Goal: Task Accomplishment & Management: Use online tool/utility

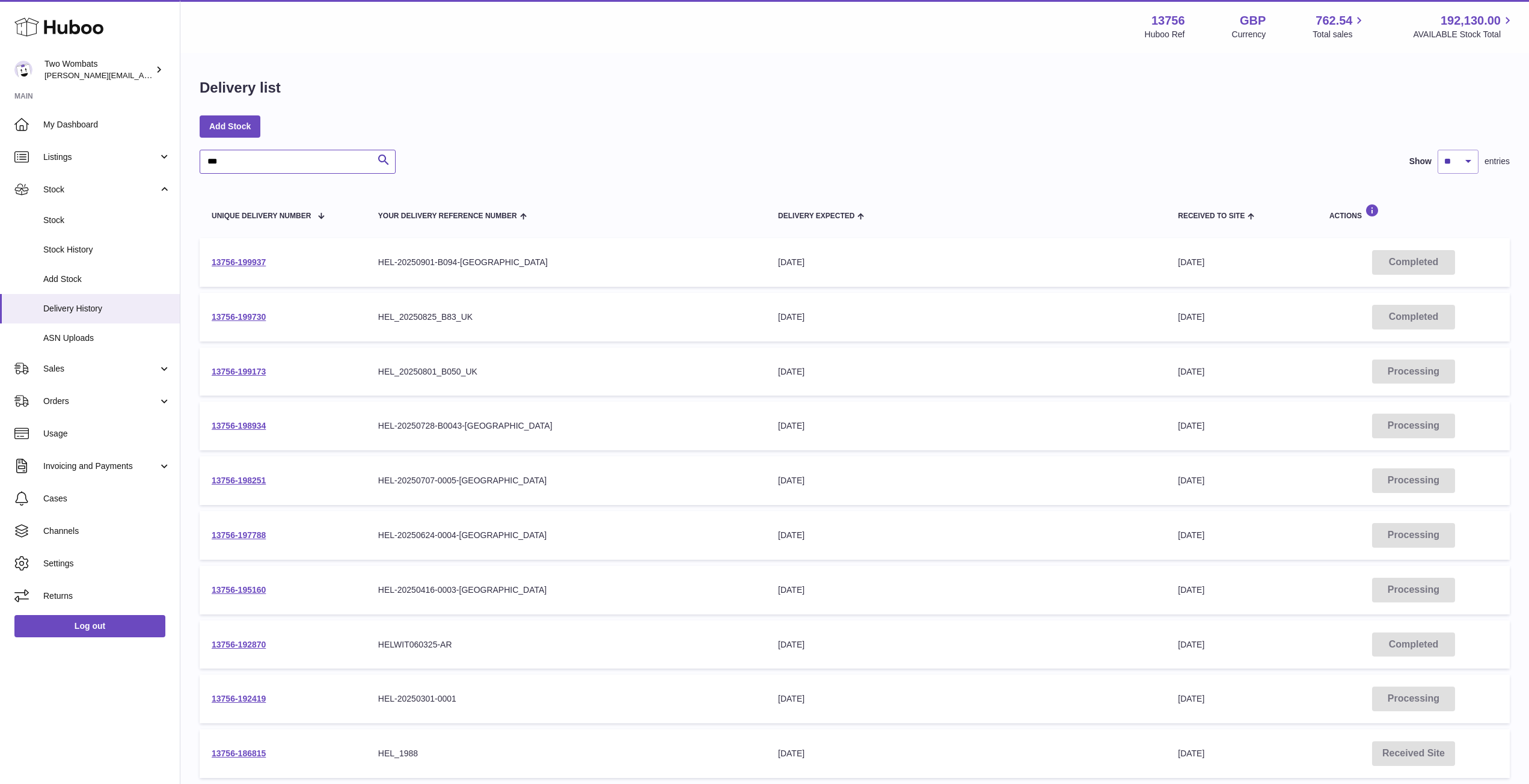
drag, startPoint x: 240, startPoint y: 157, endPoint x: 192, endPoint y: 155, distance: 48.0
click at [192, 155] on div "Delivery list Add Stock *** Search Show ** ** ** *** entries Unique Delivery Nu…" at bounding box center [855, 446] width 1349 height 785
click at [74, 336] on span "ASN Uploads" at bounding box center [107, 338] width 128 height 11
click at [100, 330] on link "ASN Uploads" at bounding box center [90, 338] width 180 height 29
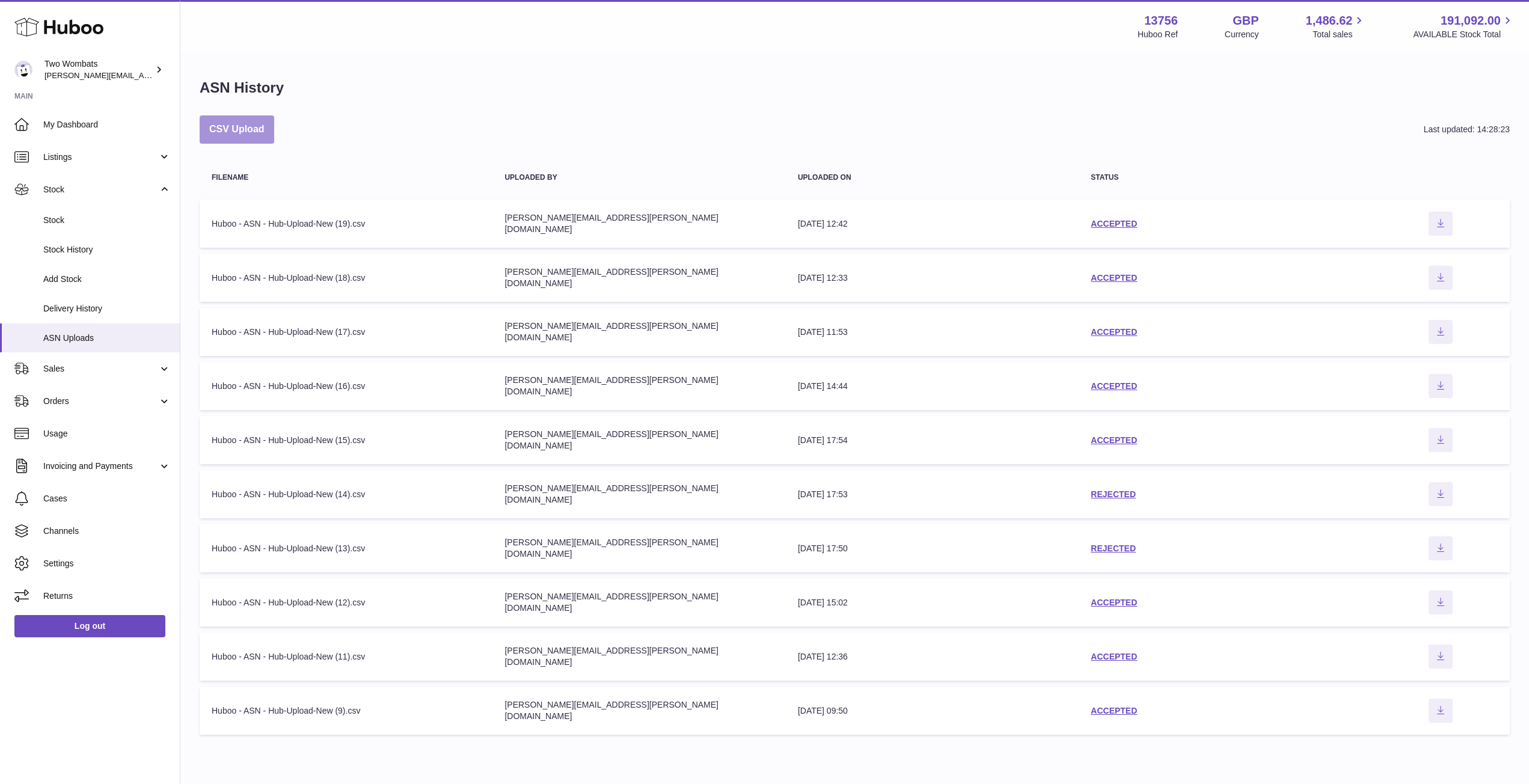
click at [252, 128] on button "CSV Upload" at bounding box center [237, 130] width 75 height 29
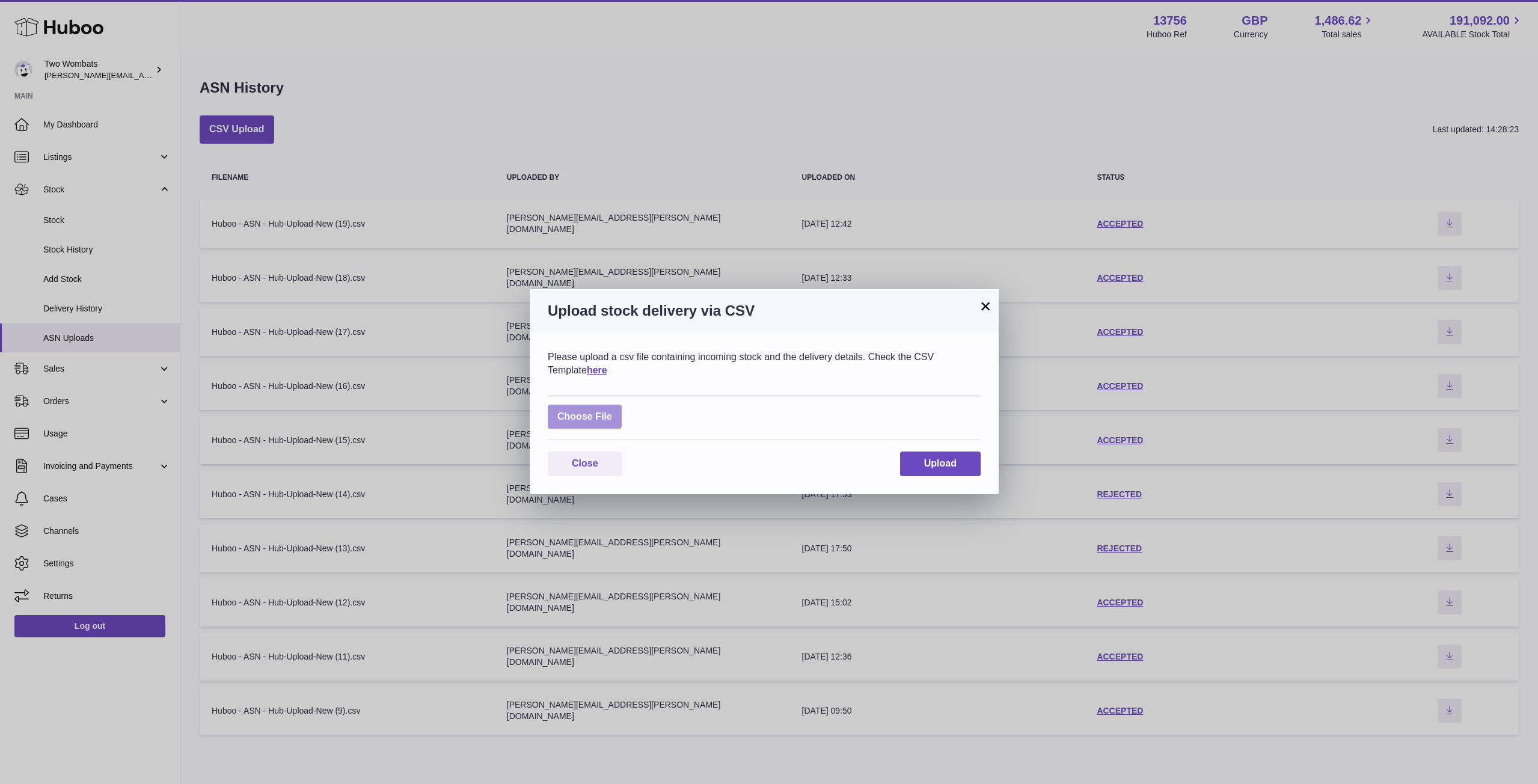
click at [580, 408] on label at bounding box center [585, 417] width 74 height 25
click at [612, 411] on input "file" at bounding box center [612, 411] width 1 height 1
type input "**********"
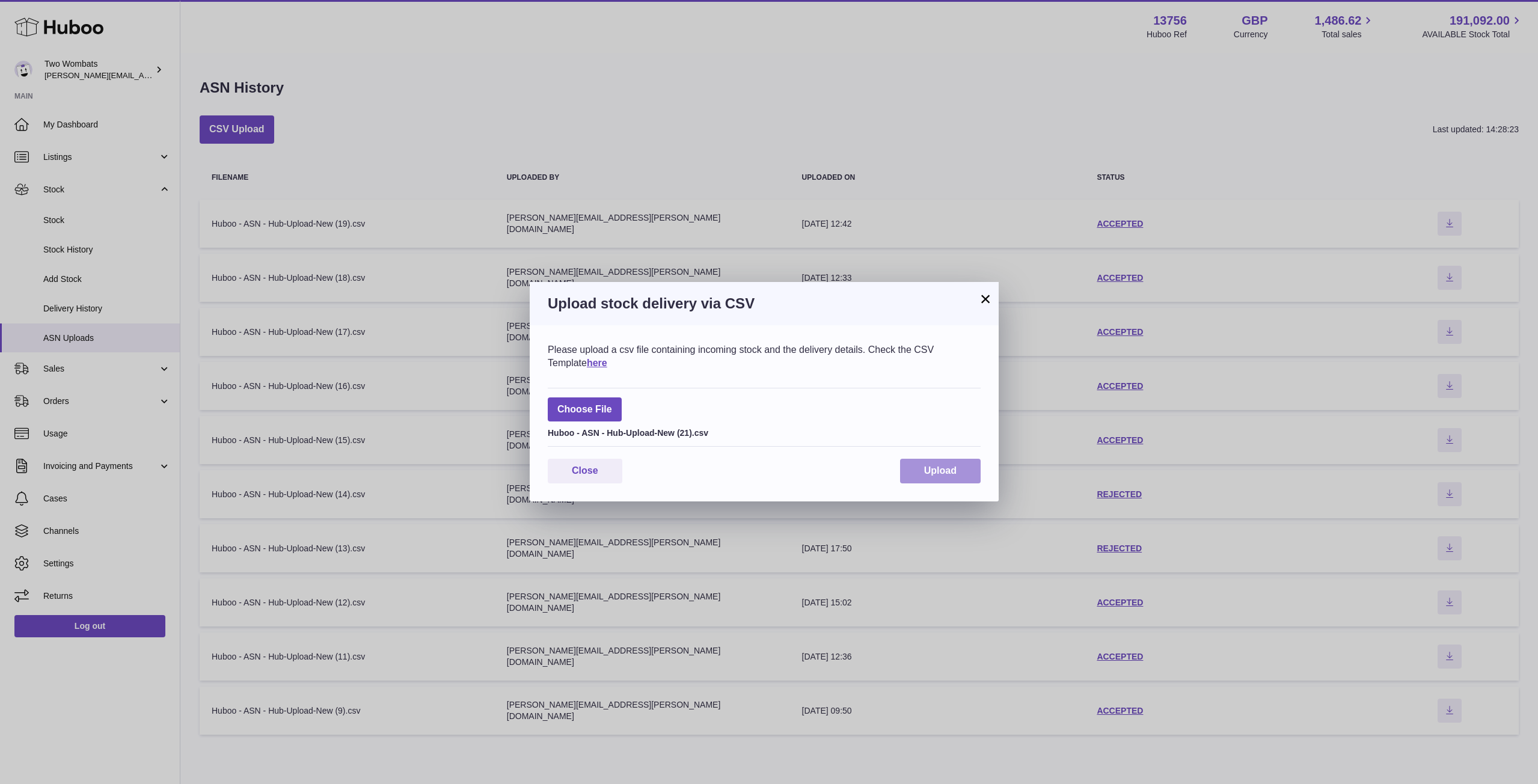
click at [965, 475] on button "Upload" at bounding box center [940, 471] width 81 height 25
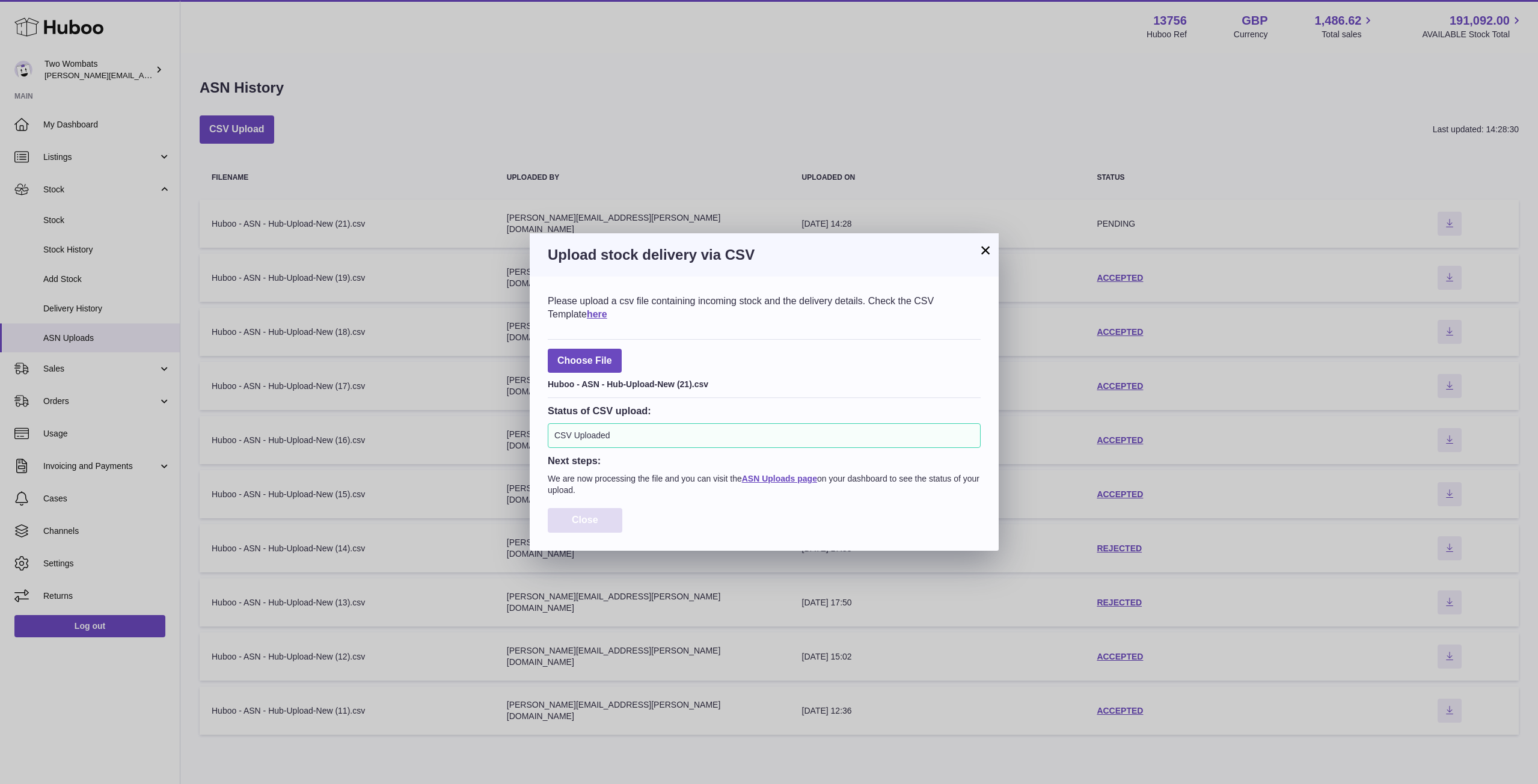
click at [590, 524] on span "Close" at bounding box center [585, 520] width 26 height 10
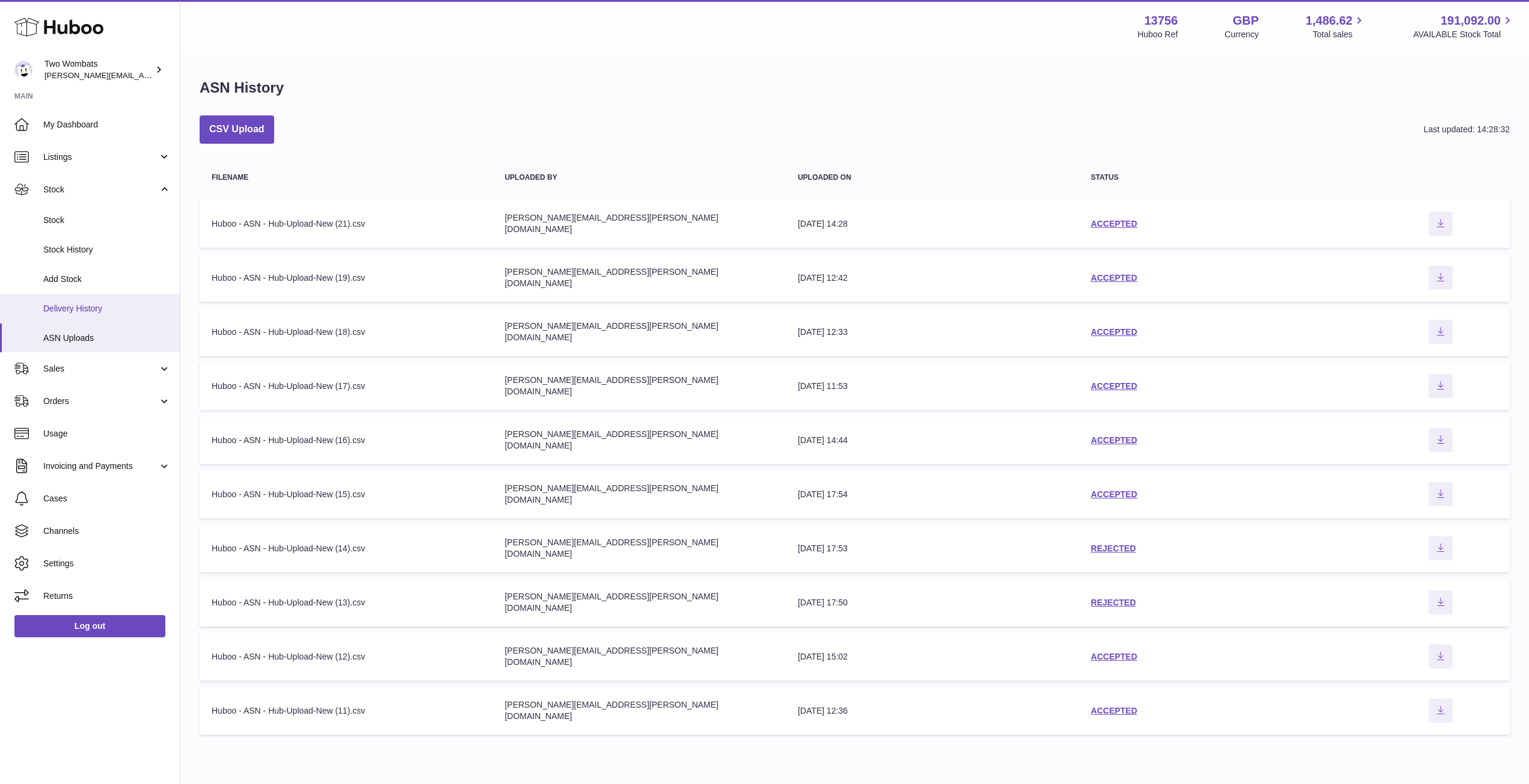
click at [79, 306] on span "Delivery History" at bounding box center [107, 309] width 128 height 11
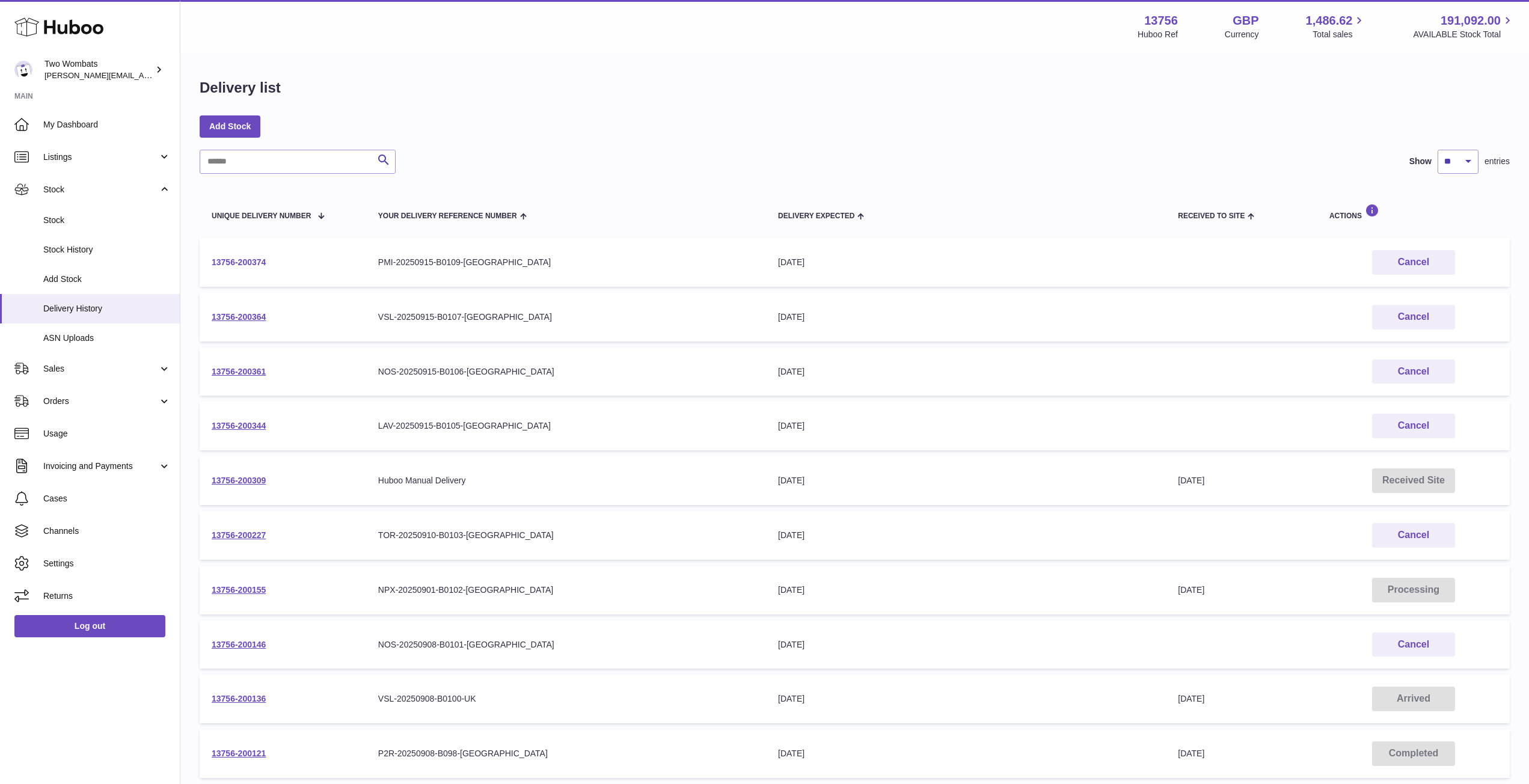
click at [252, 257] on link "13756-200374" at bounding box center [239, 262] width 54 height 9
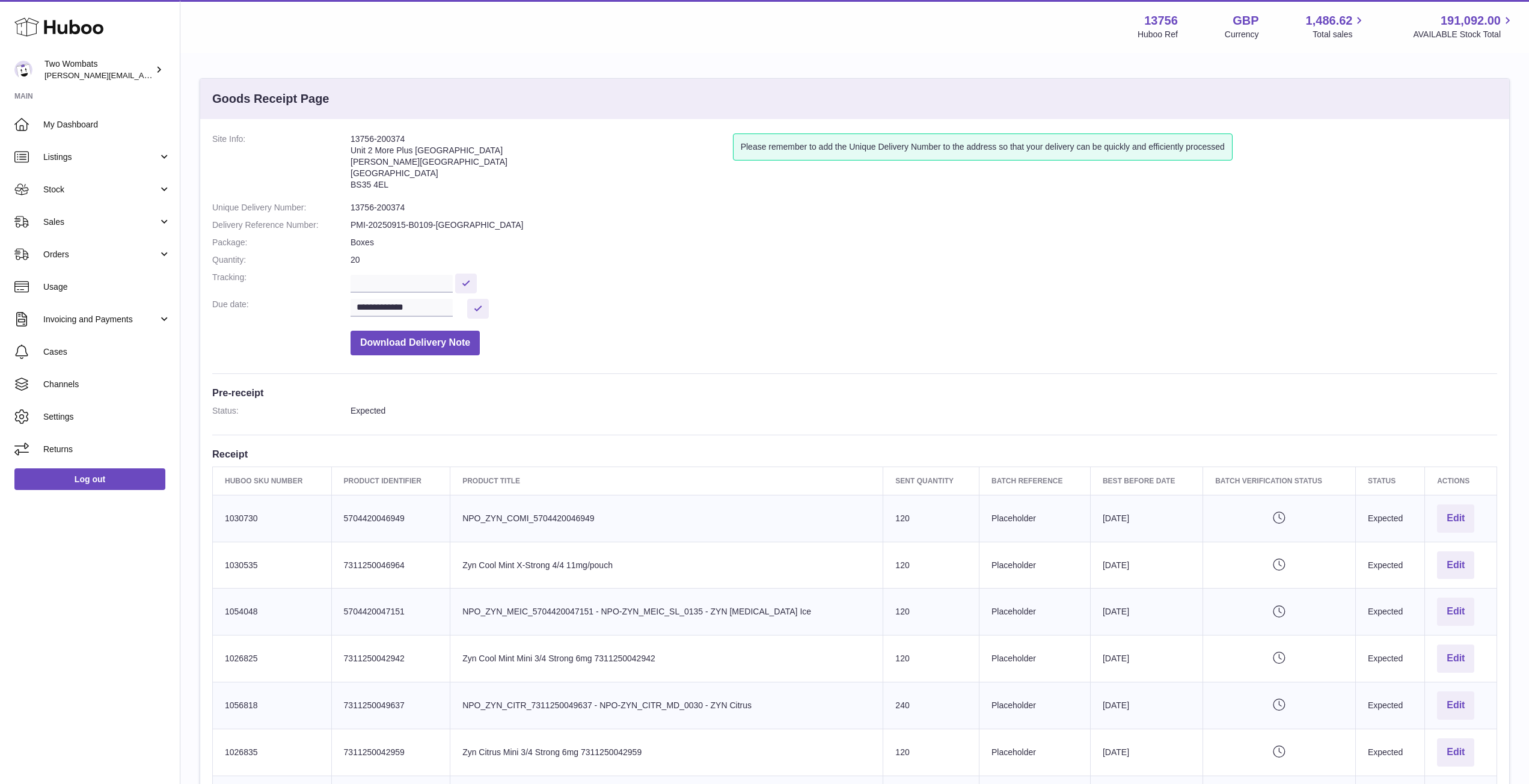
drag, startPoint x: 391, startPoint y: 184, endPoint x: 334, endPoint y: 144, distance: 69.6
click at [334, 144] on dl "**********" at bounding box center [855, 247] width 1285 height 228
copy dl "13756-200374 Unit 2 More Plus Central Park Hudson Ave Severn Beach BS35 4EL"
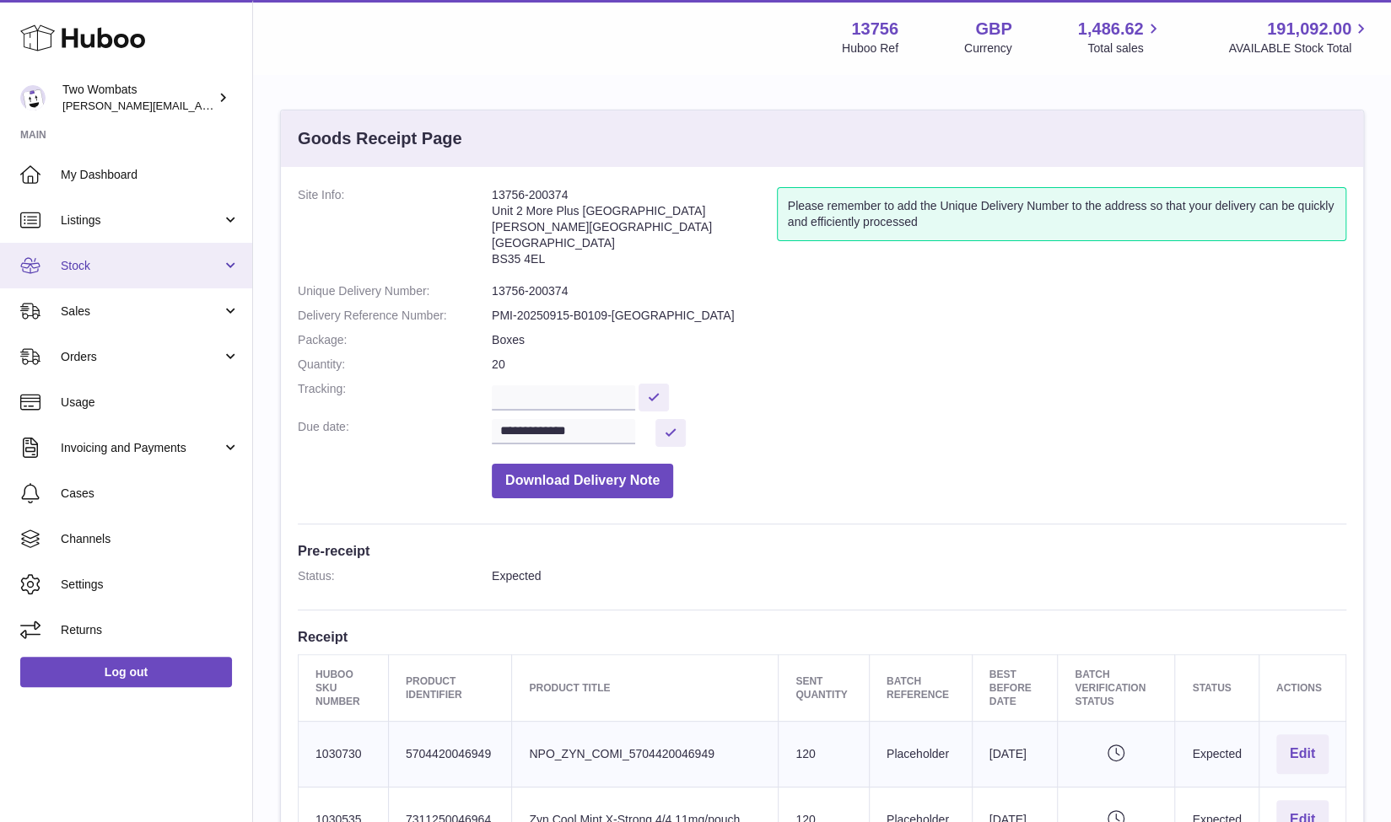
click at [226, 259] on link "Stock" at bounding box center [126, 266] width 252 height 46
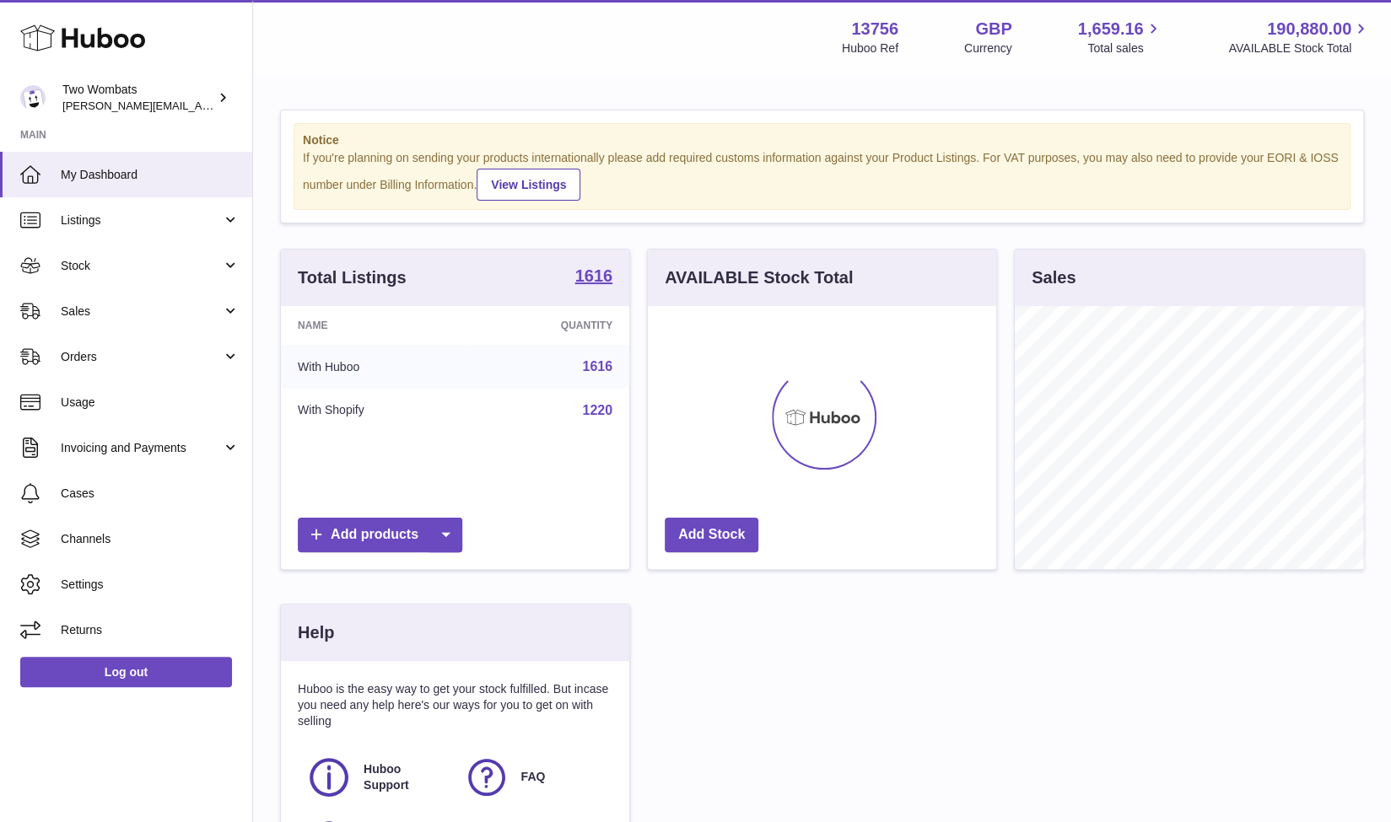
scroll to position [263, 349]
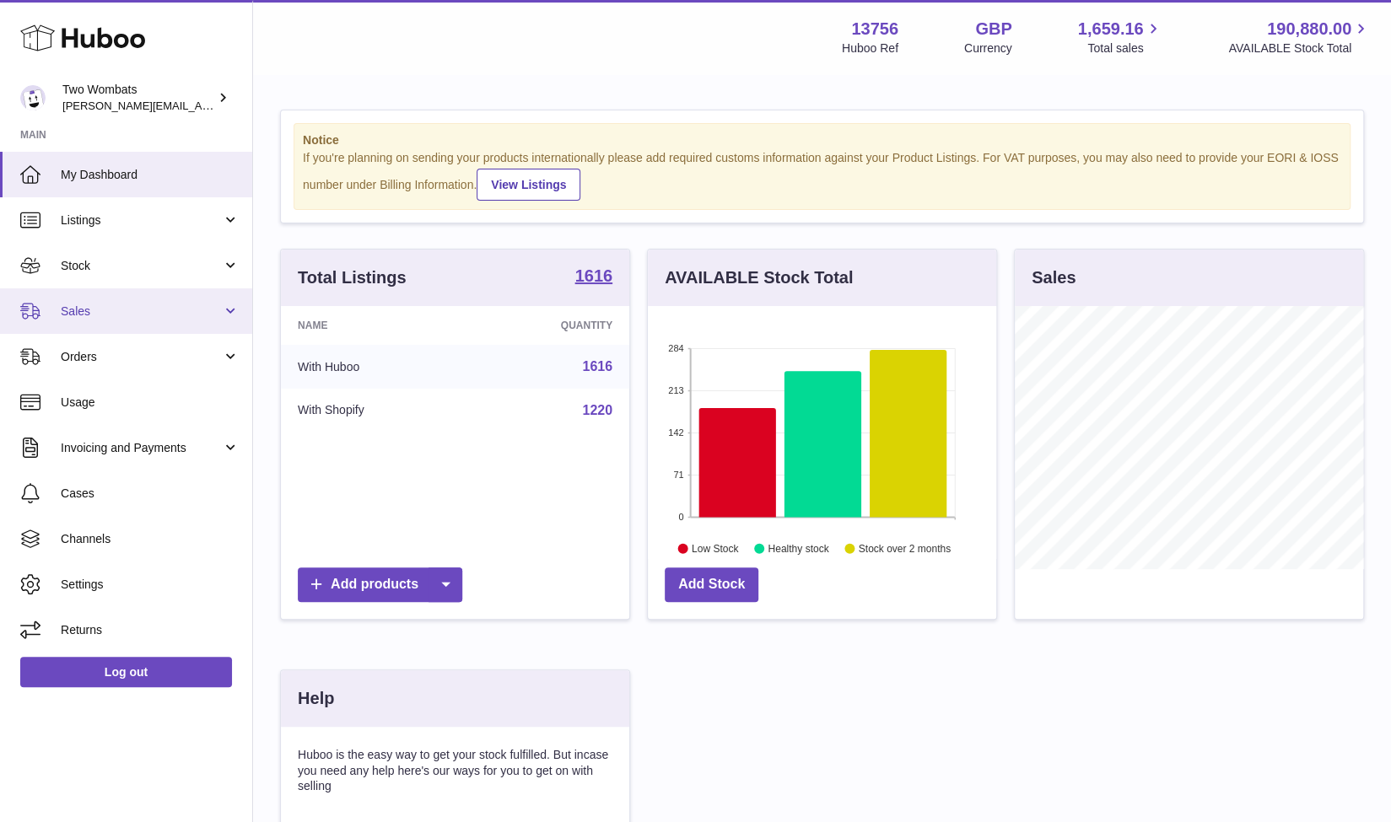
click at [230, 312] on link "Sales" at bounding box center [126, 311] width 252 height 46
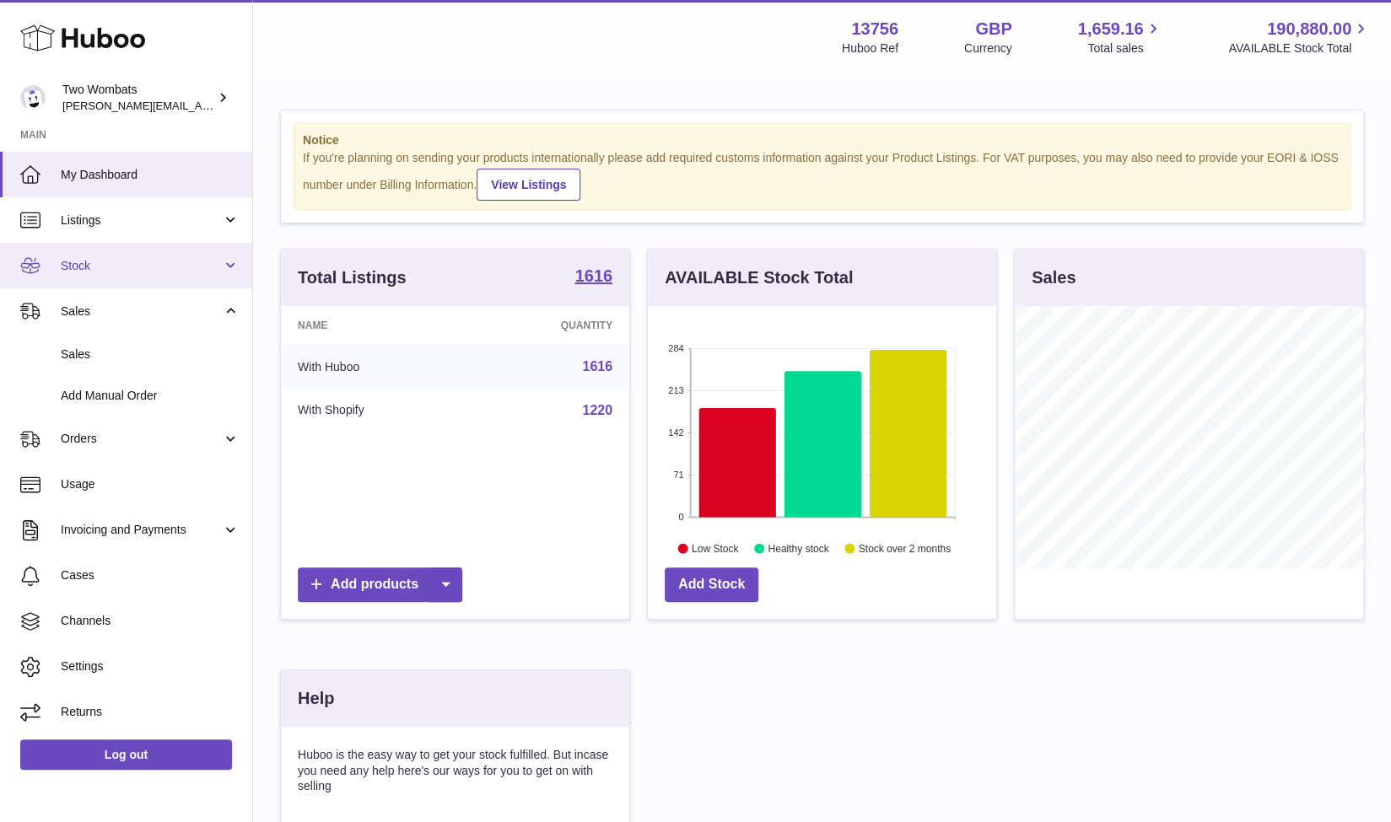
click at [235, 264] on link "Stock" at bounding box center [126, 266] width 252 height 46
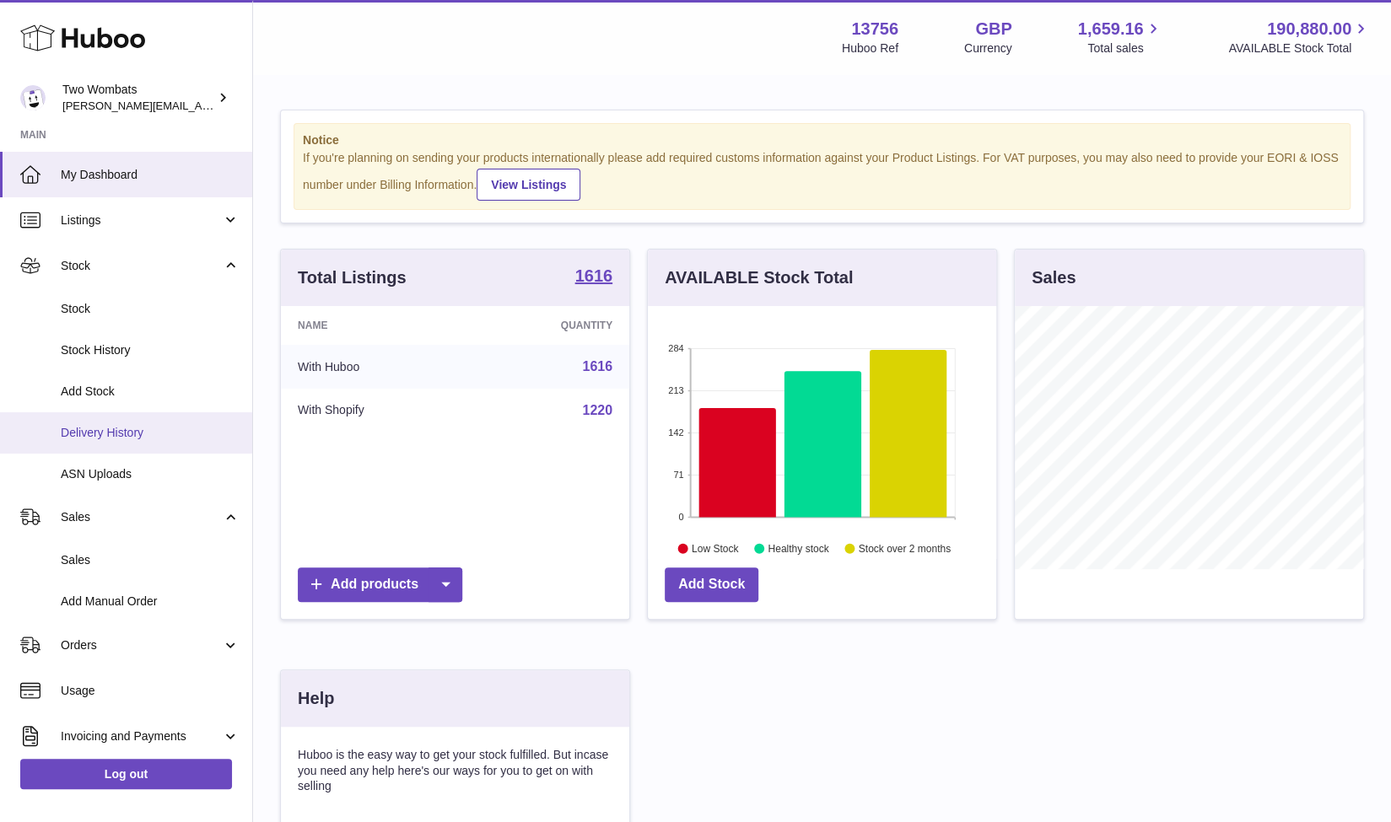
click at [123, 431] on span "Delivery History" at bounding box center [150, 433] width 179 height 16
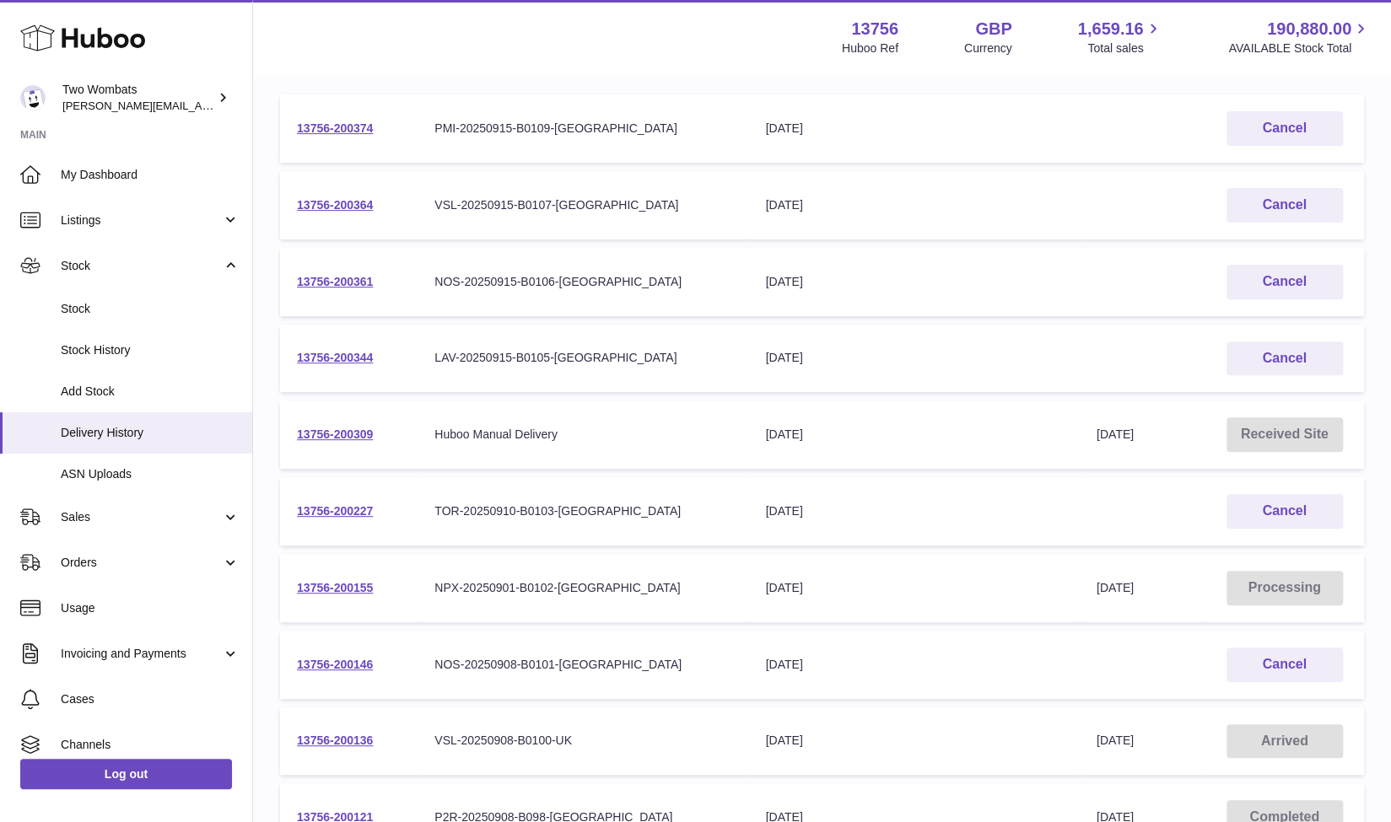
scroll to position [250, 0]
click at [331, 660] on link "13756-200146" at bounding box center [335, 663] width 76 height 13
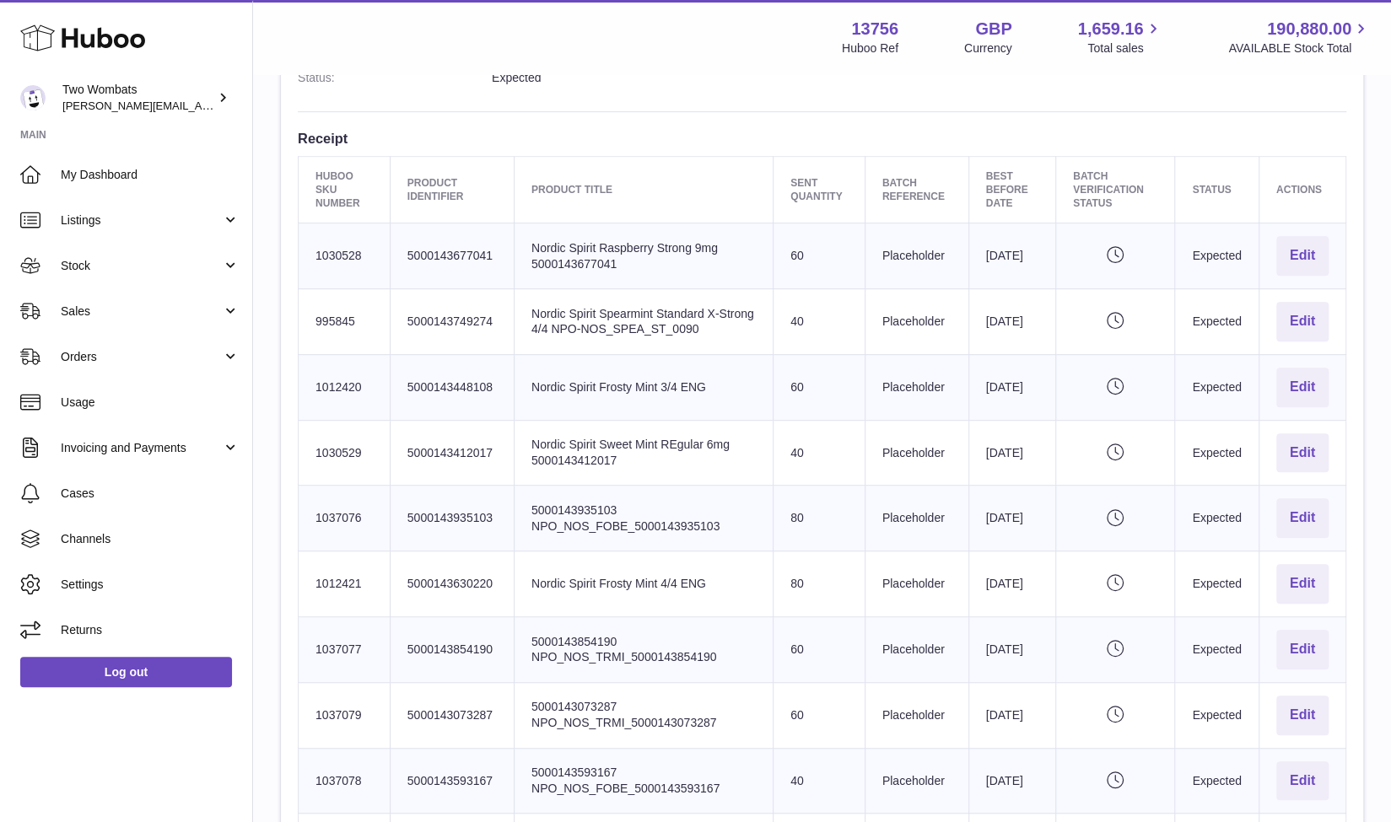
scroll to position [497, 0]
